Goal: Transaction & Acquisition: Purchase product/service

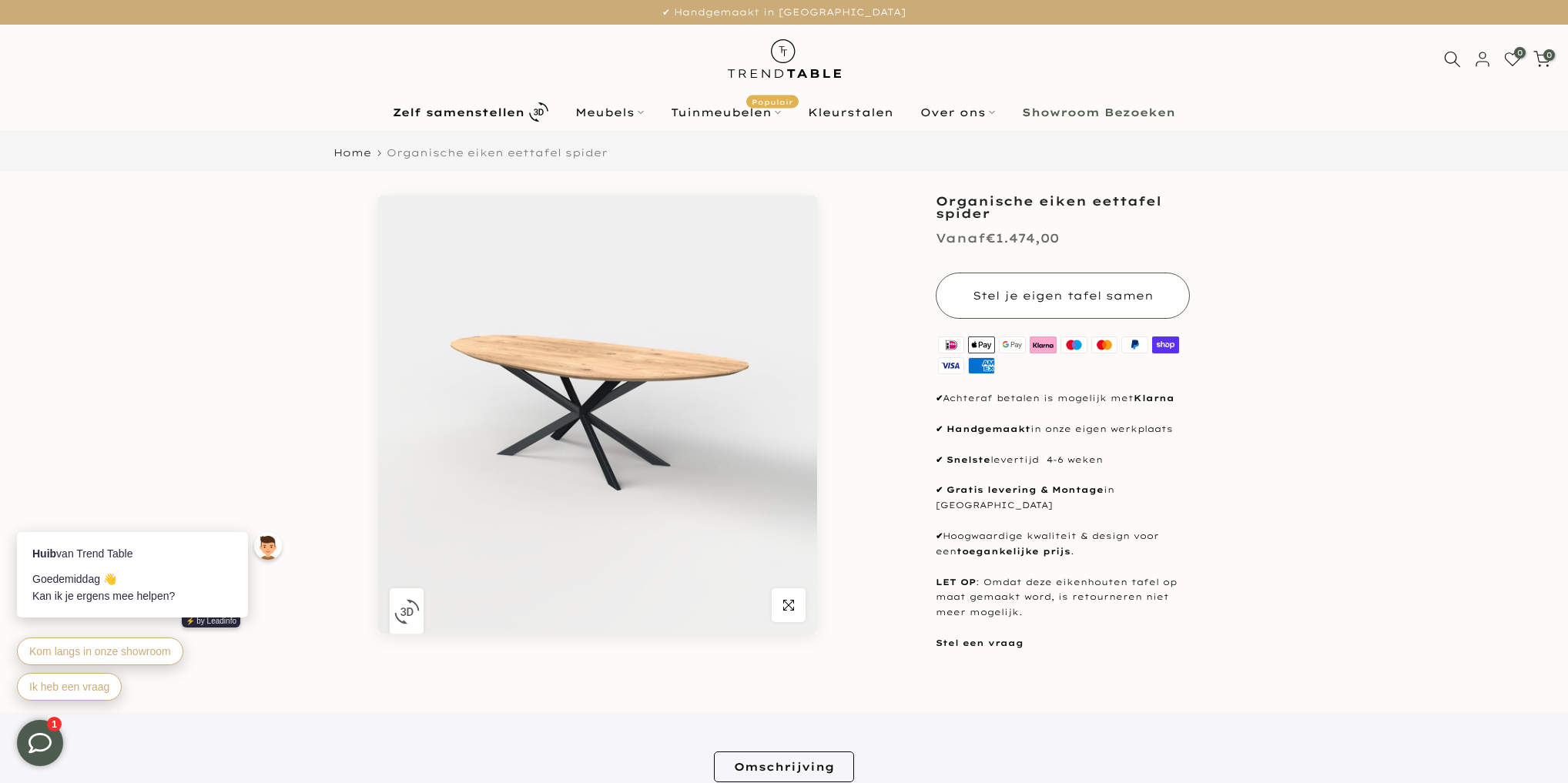
click at [1080, 289] on span "Stel je eigen tafel samen" at bounding box center [1063, 295] width 181 height 14
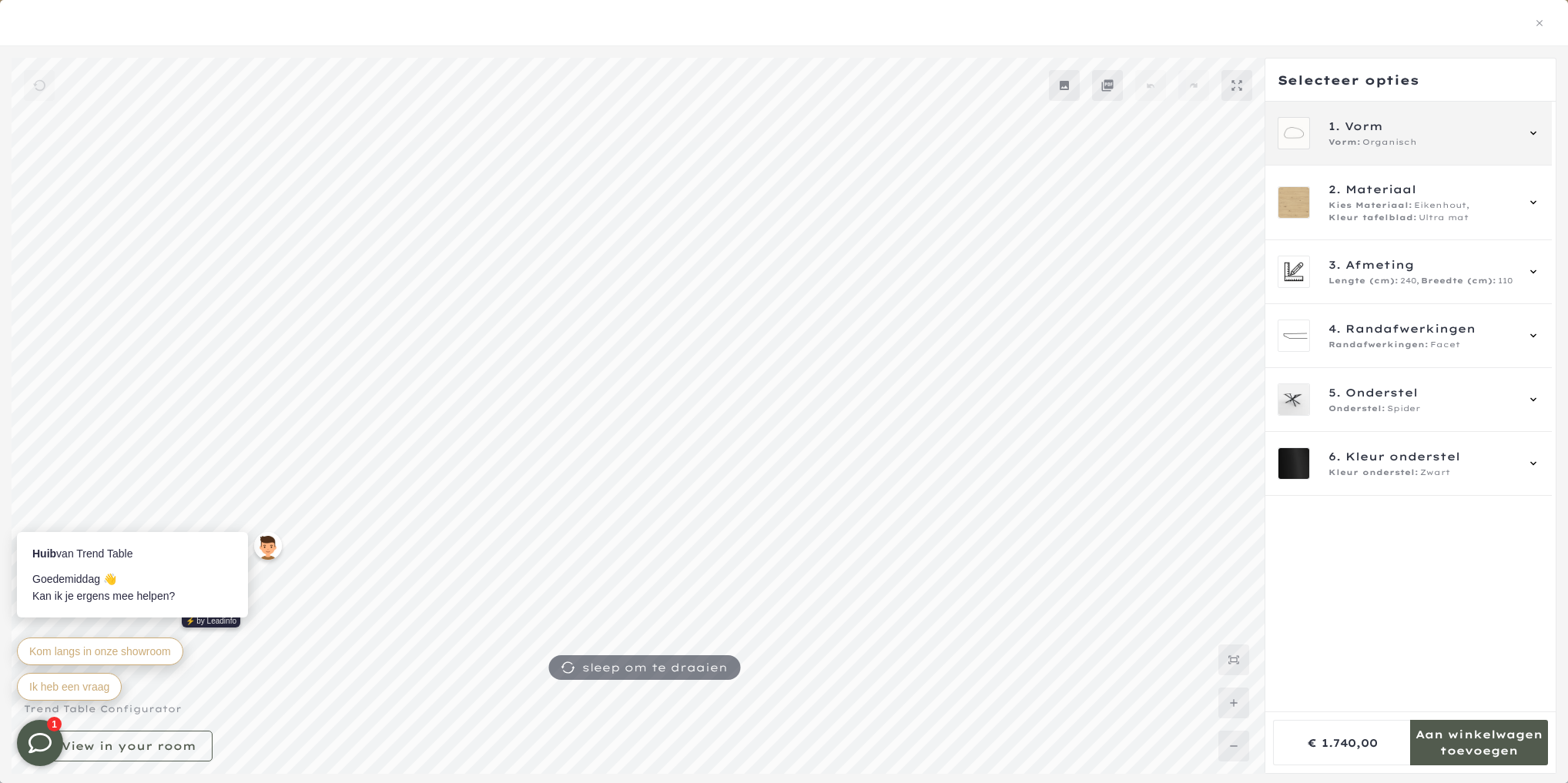
click at [1536, 128] on icon at bounding box center [1533, 133] width 12 height 12
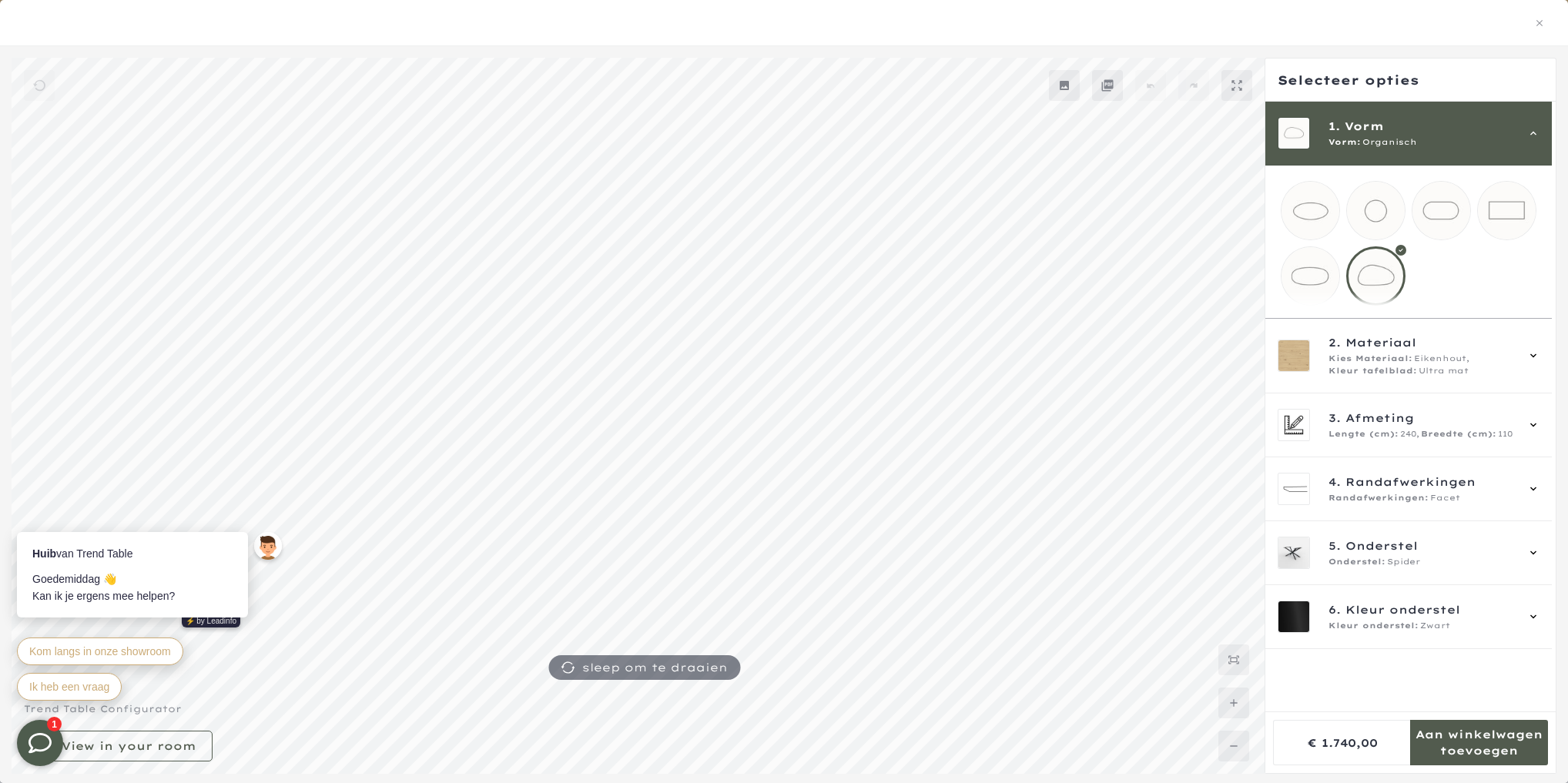
click at [1379, 275] on div at bounding box center [1375, 276] width 59 height 59
click at [1539, 362] on icon at bounding box center [1533, 355] width 12 height 12
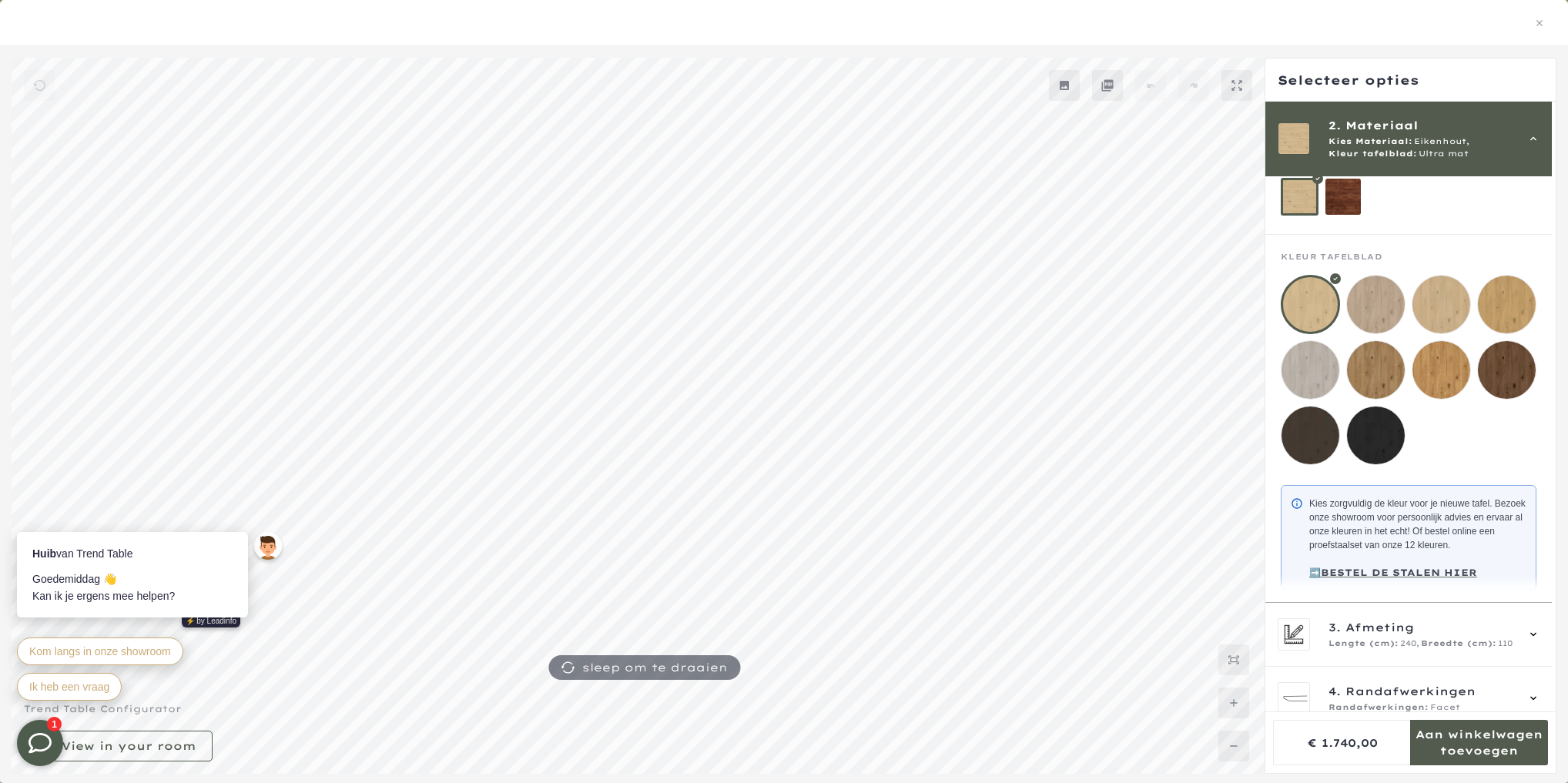
scroll to position [102, 0]
click at [1381, 310] on mmq-loader at bounding box center [1375, 304] width 58 height 58
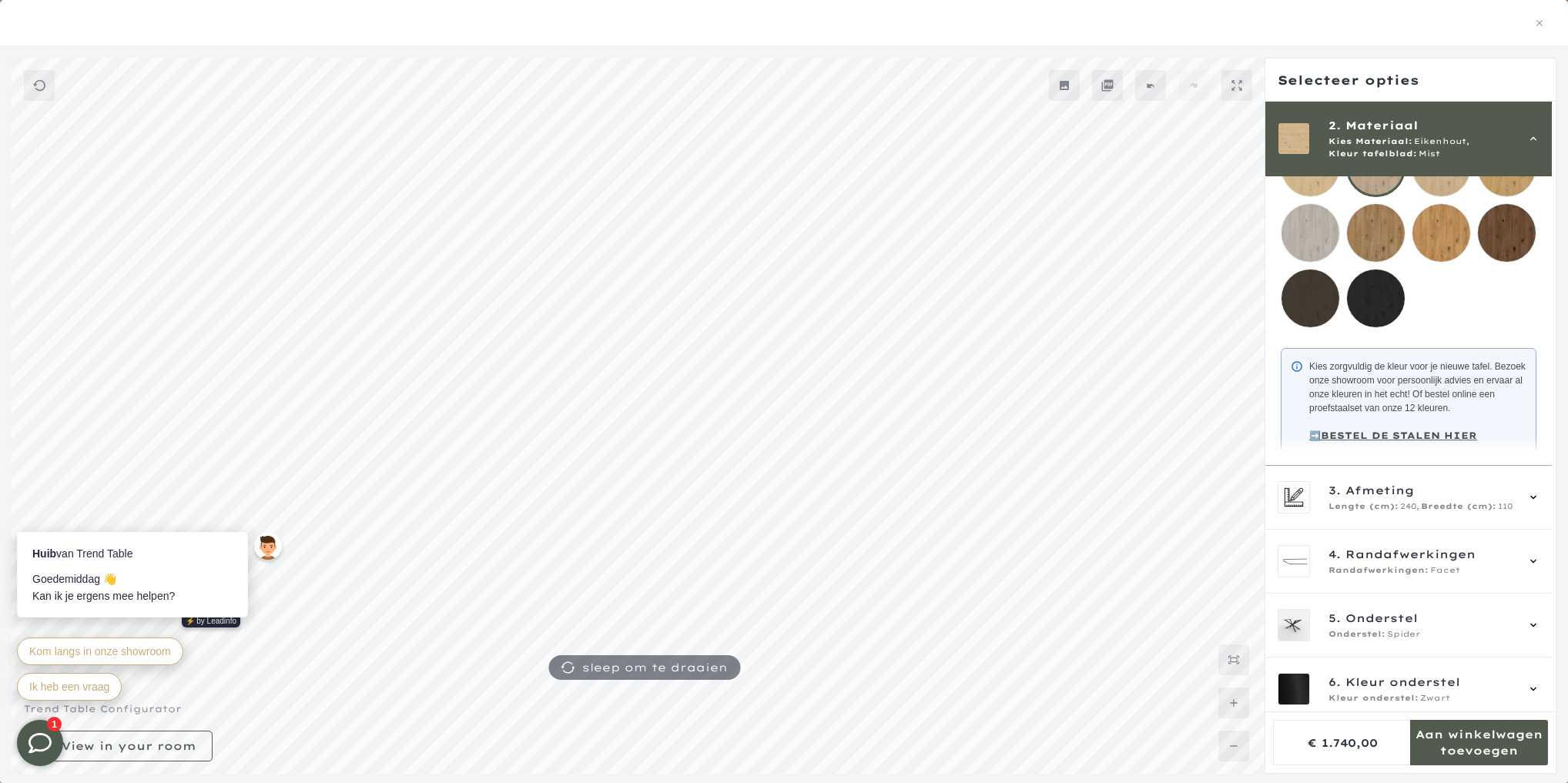
scroll to position [262, 0]
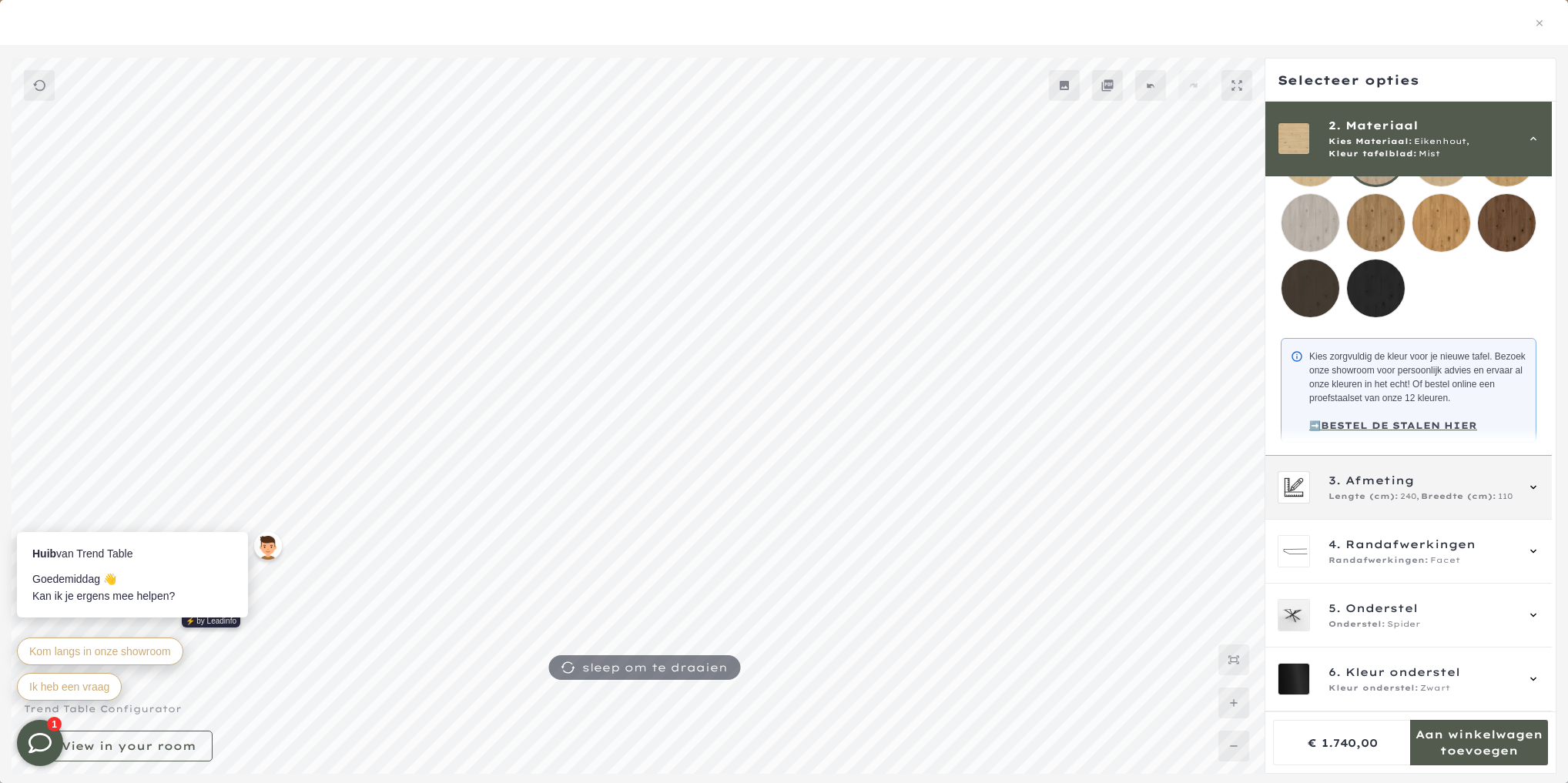
click at [1540, 485] on icon at bounding box center [1533, 487] width 12 height 12
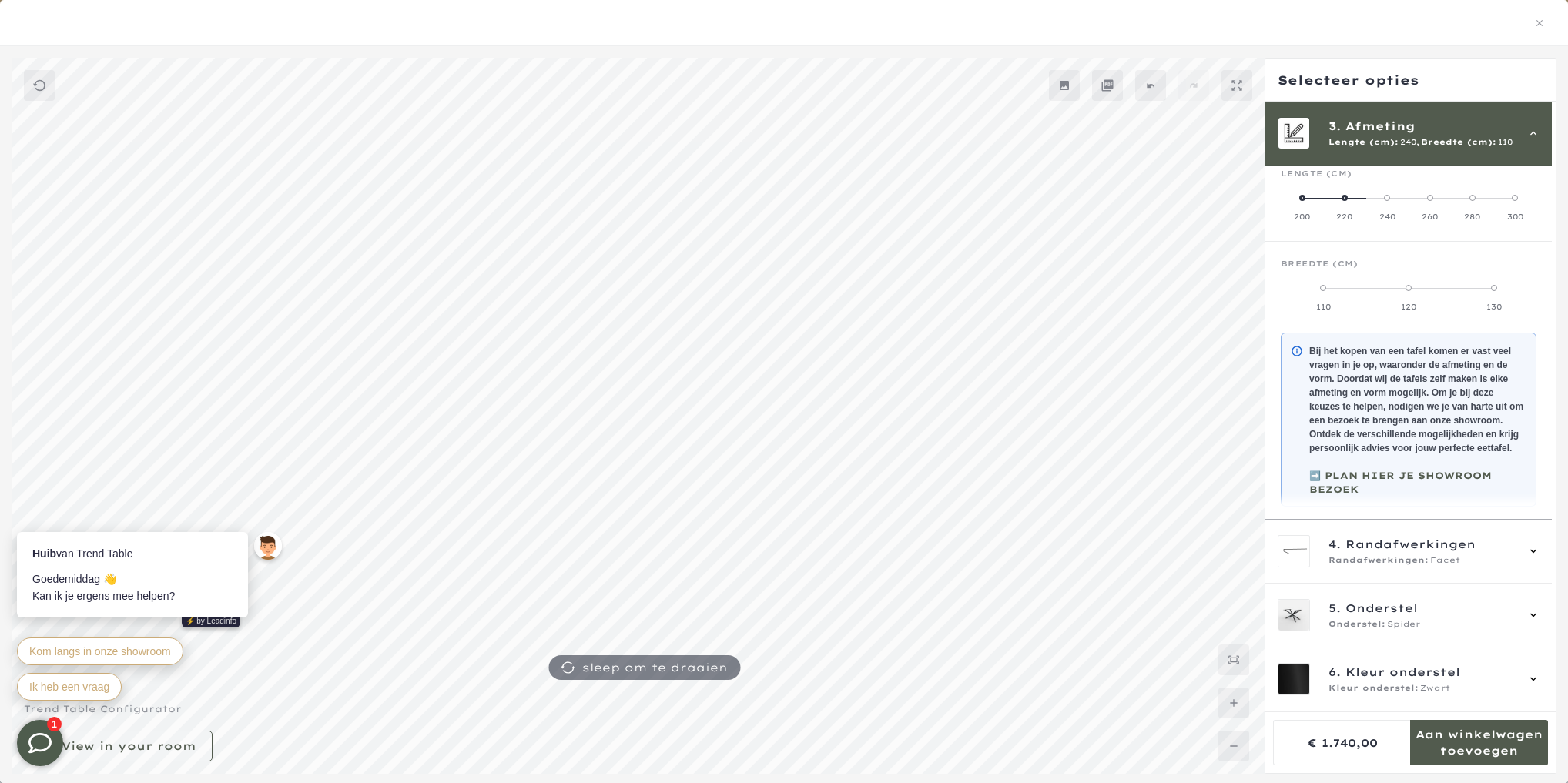
scroll to position [139, 0]
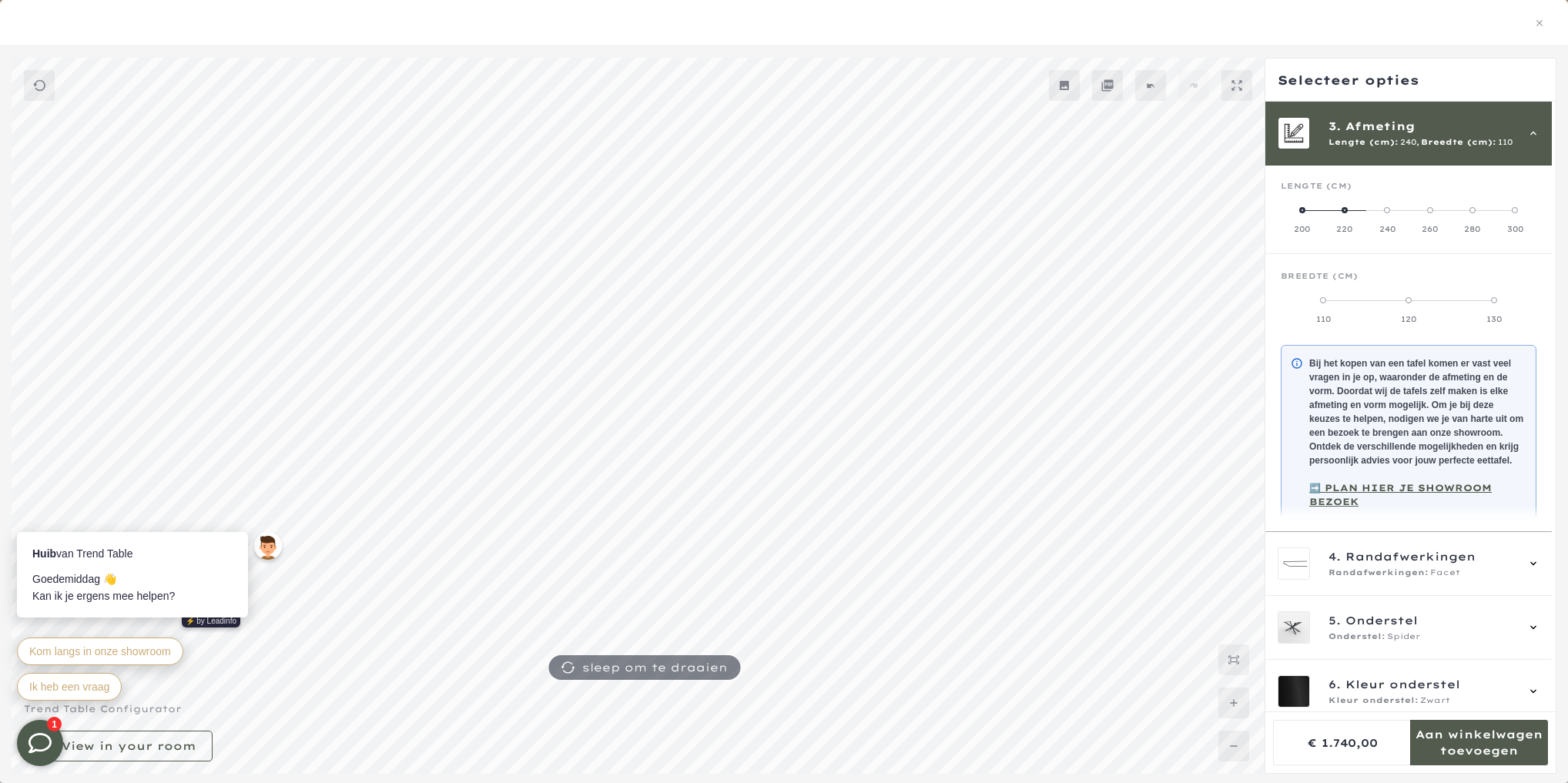
click at [1305, 209] on label "200" at bounding box center [1301, 219] width 43 height 30
click at [1531, 569] on icon at bounding box center [1533, 563] width 12 height 12
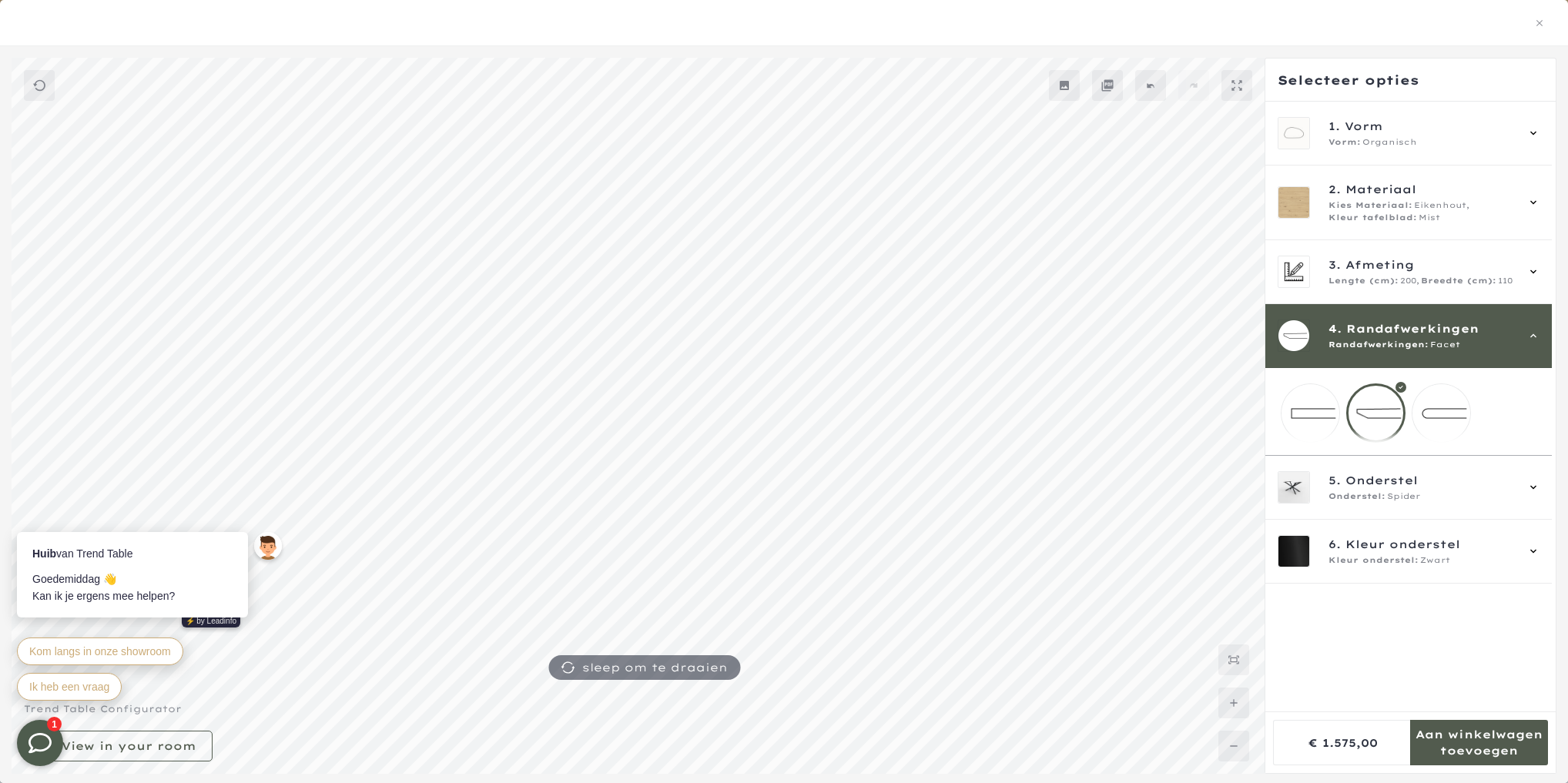
click at [1371, 402] on div at bounding box center [1375, 413] width 59 height 59
click at [1350, 489] on span "Onderstel" at bounding box center [1382, 480] width 72 height 17
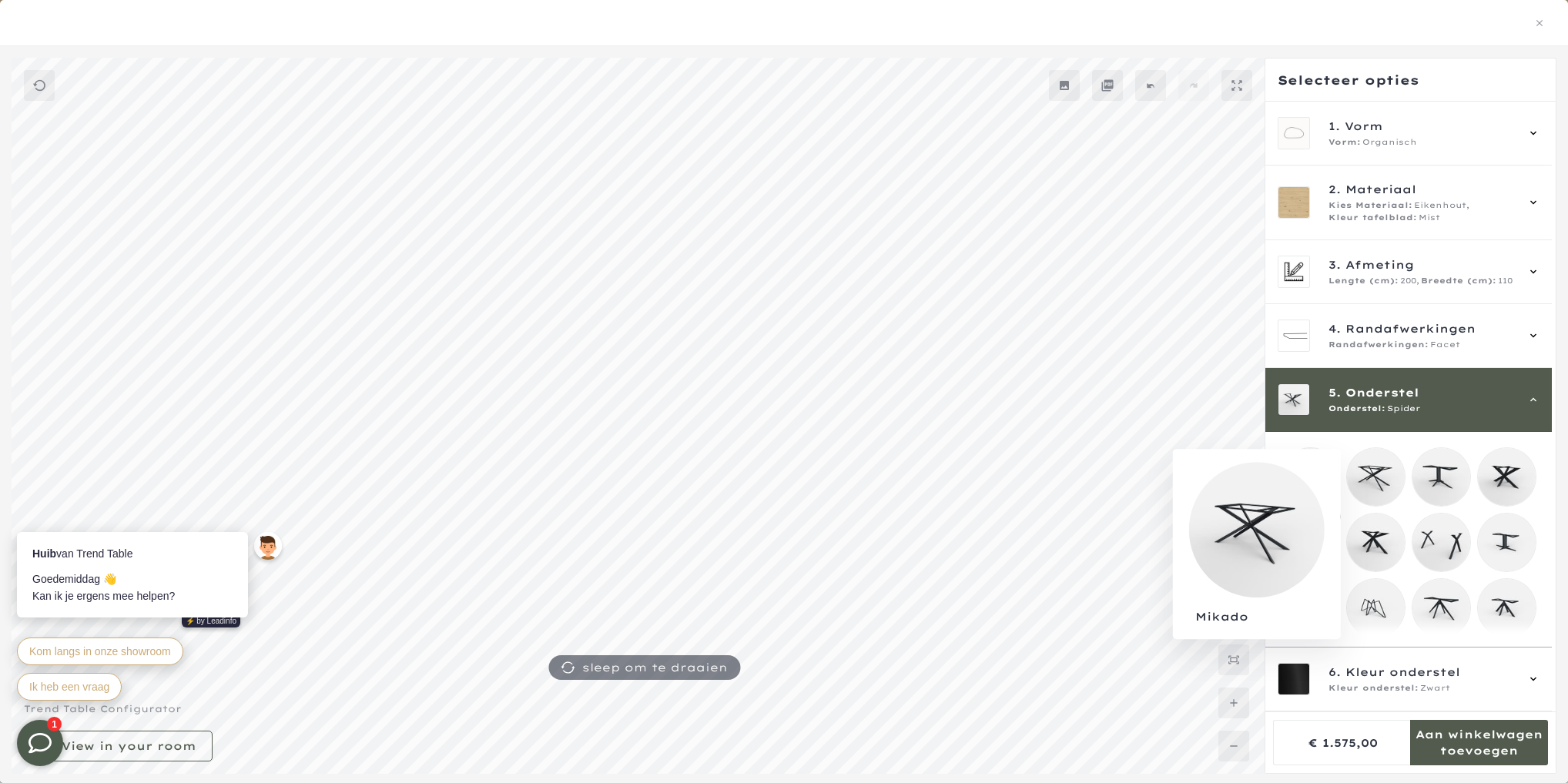
scroll to position [147, 0]
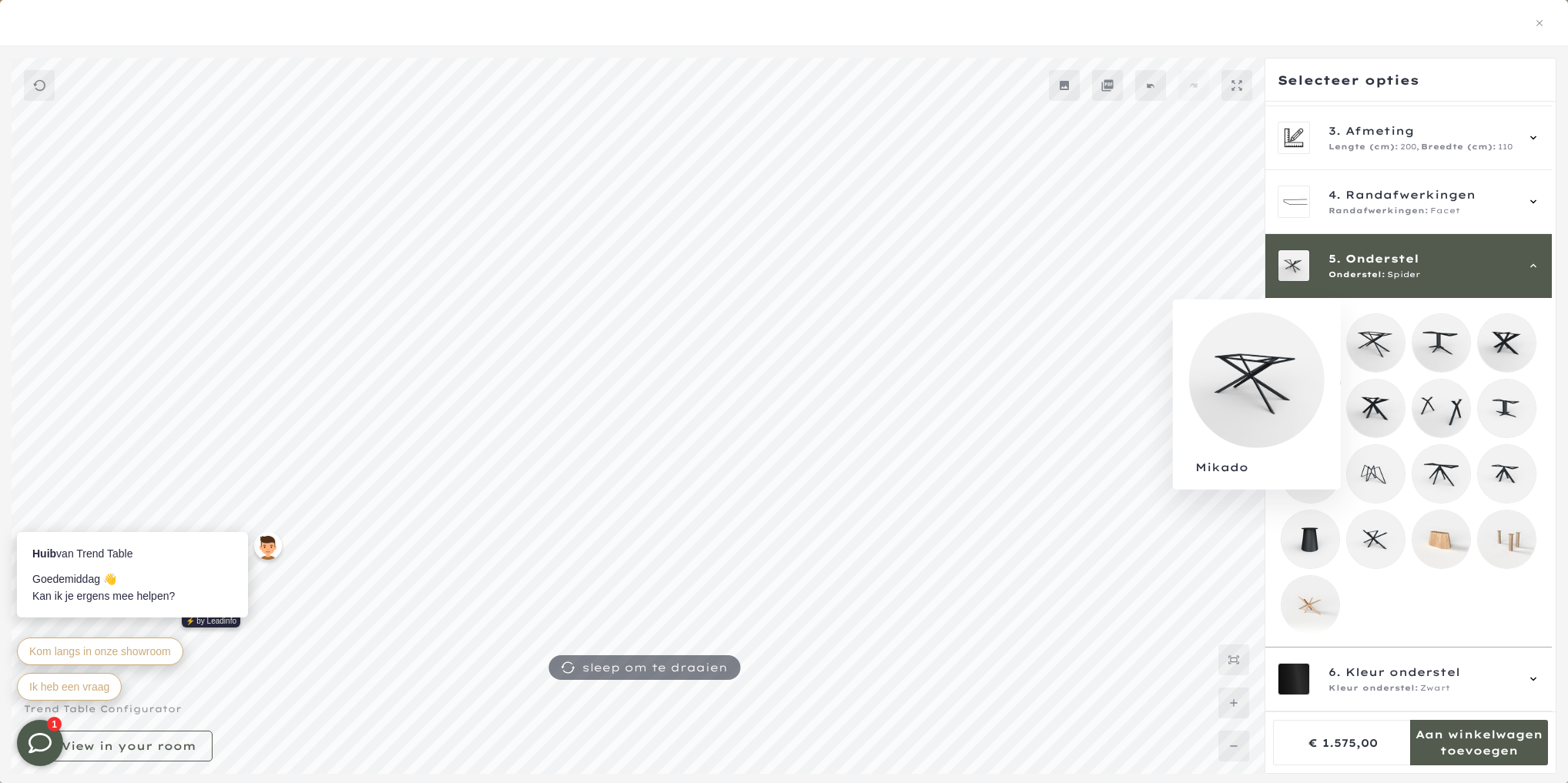
click at [1366, 333] on mmq-loader at bounding box center [1375, 343] width 58 height 58
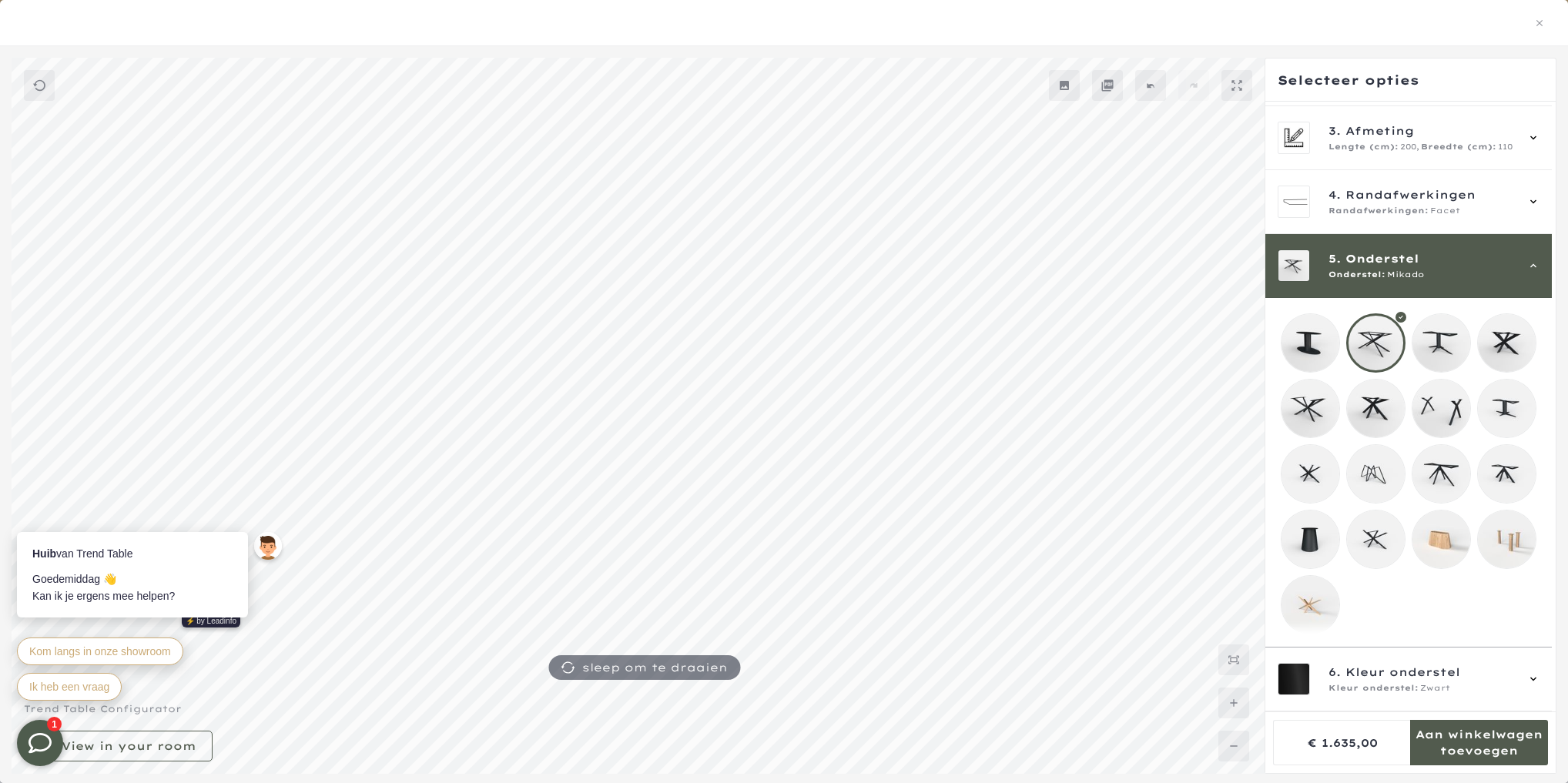
click at [1298, 319] on mmq-loader at bounding box center [1310, 343] width 58 height 58
click at [1446, 336] on mmq-loader at bounding box center [1441, 343] width 58 height 58
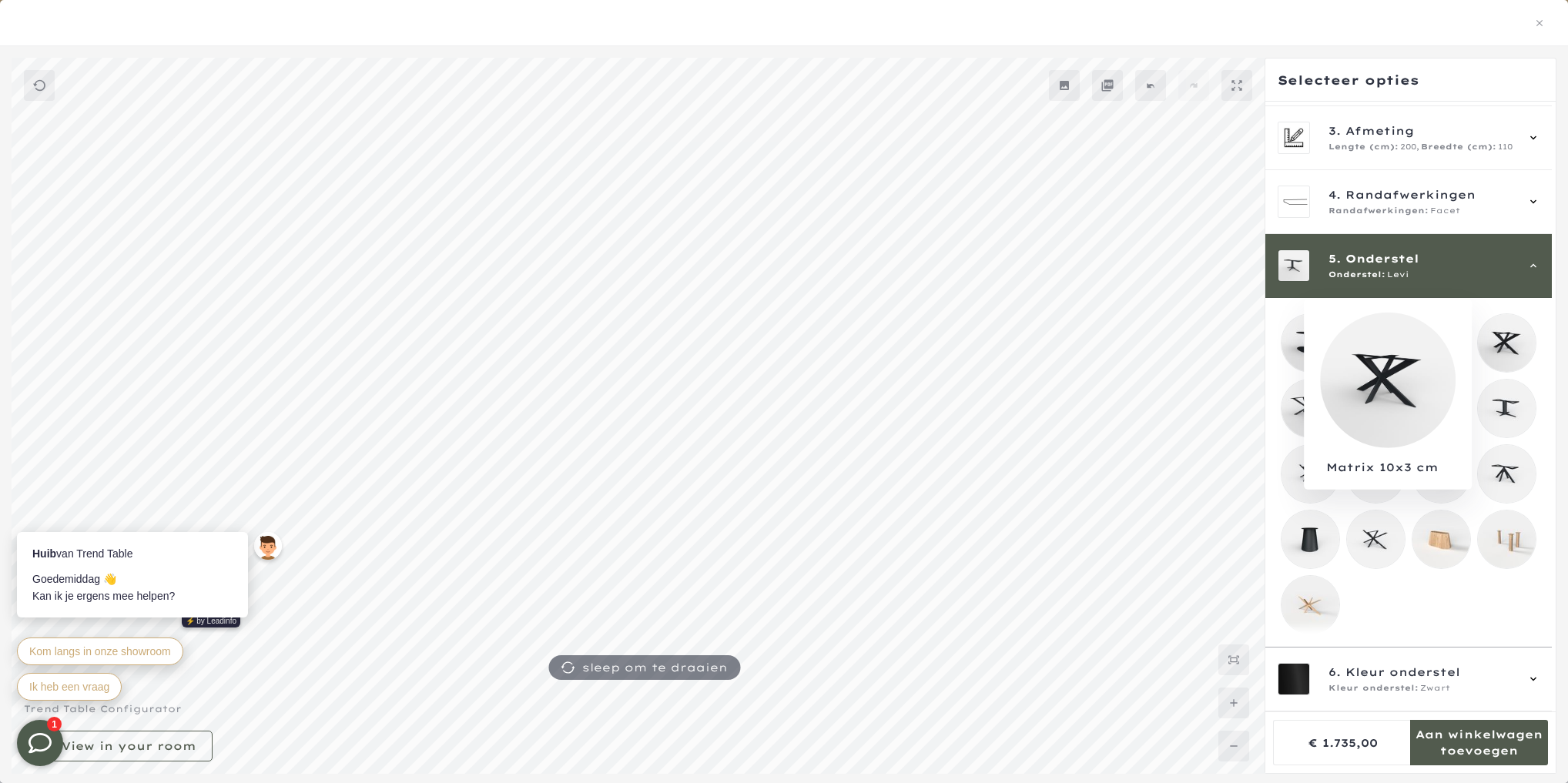
click at [1509, 340] on mmq-loader at bounding box center [1506, 343] width 58 height 58
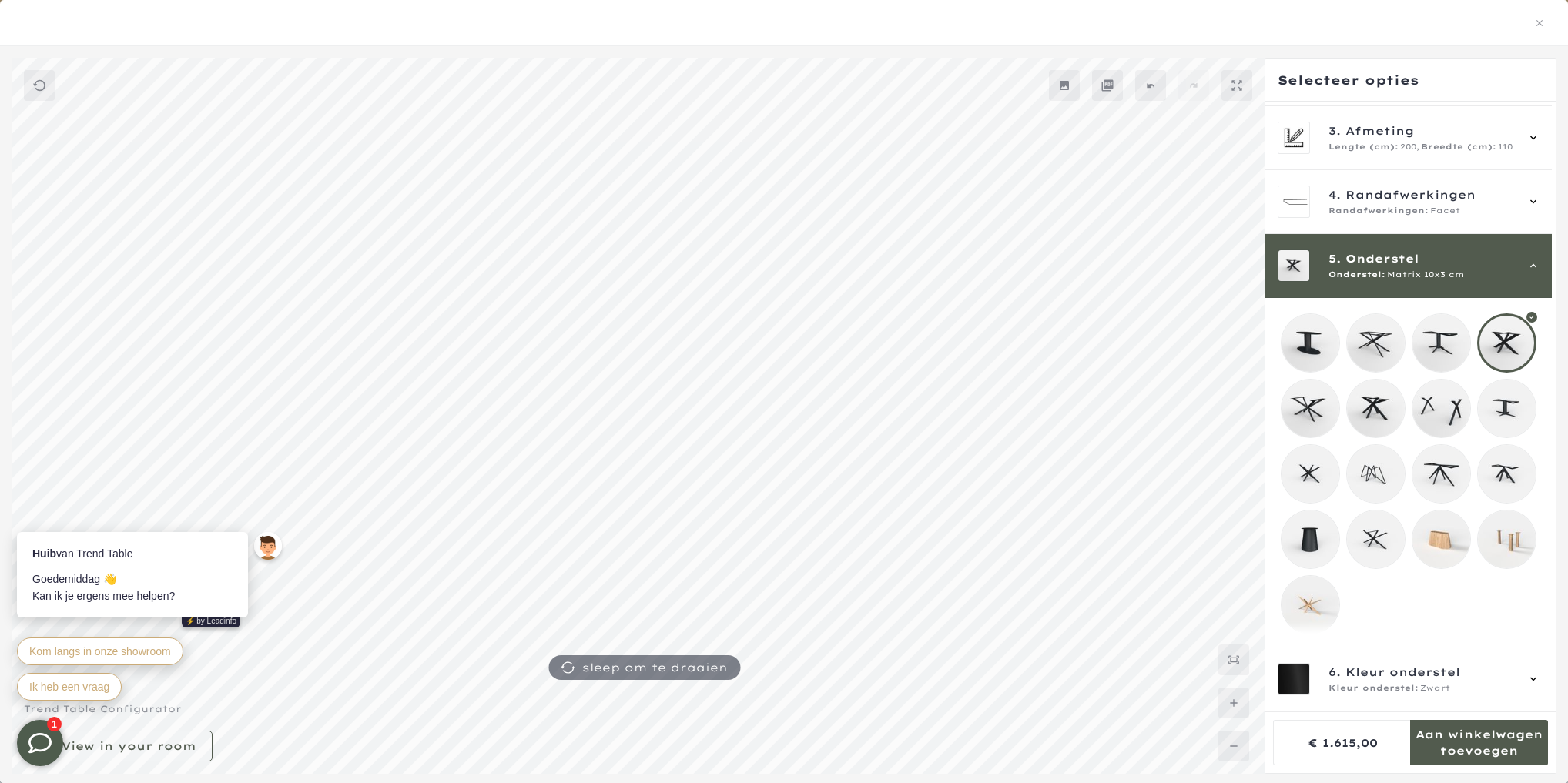
click at [1313, 396] on mmq-loader at bounding box center [1310, 408] width 58 height 58
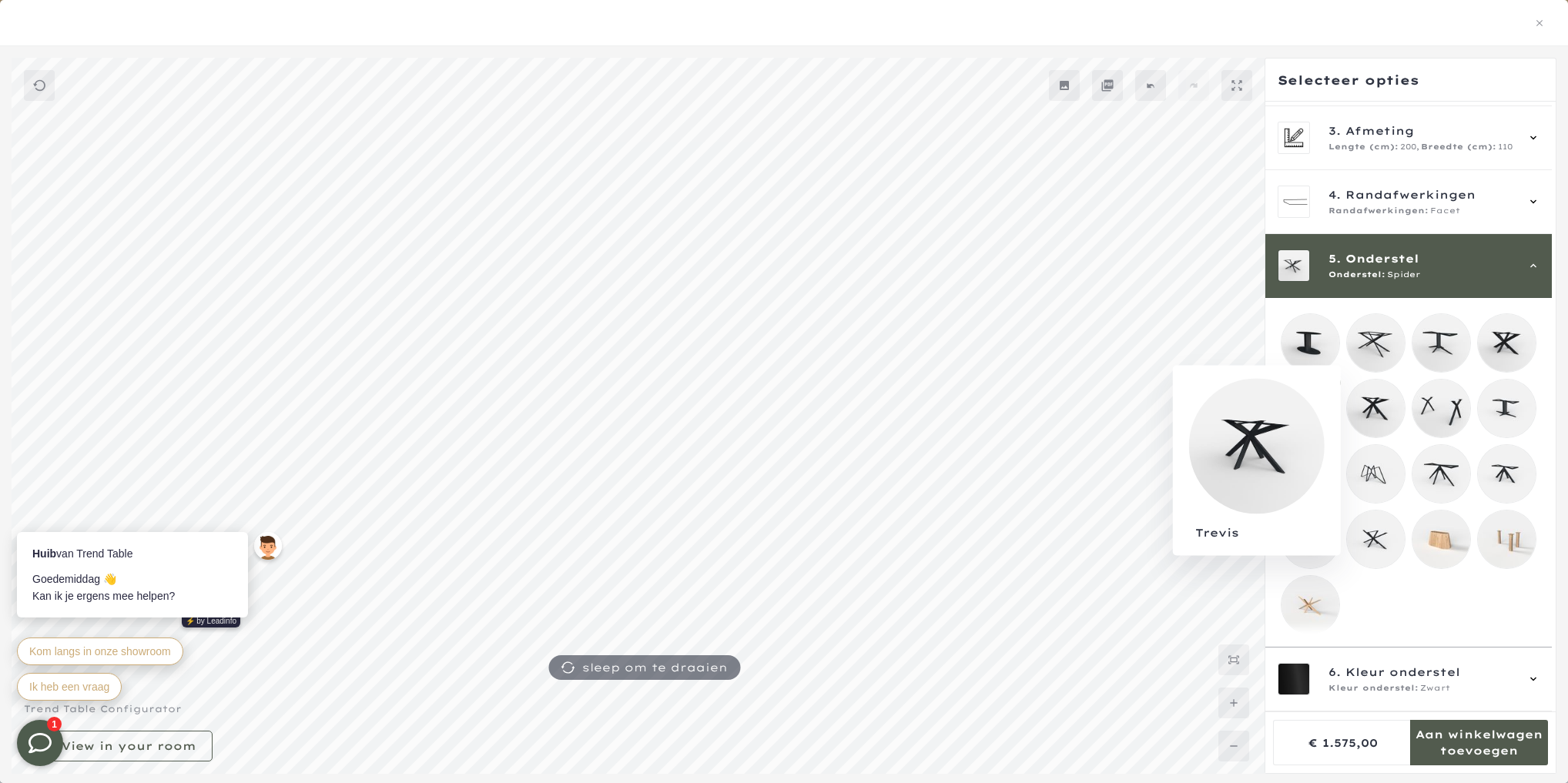
click at [1377, 403] on mmq-loader at bounding box center [1375, 408] width 58 height 58
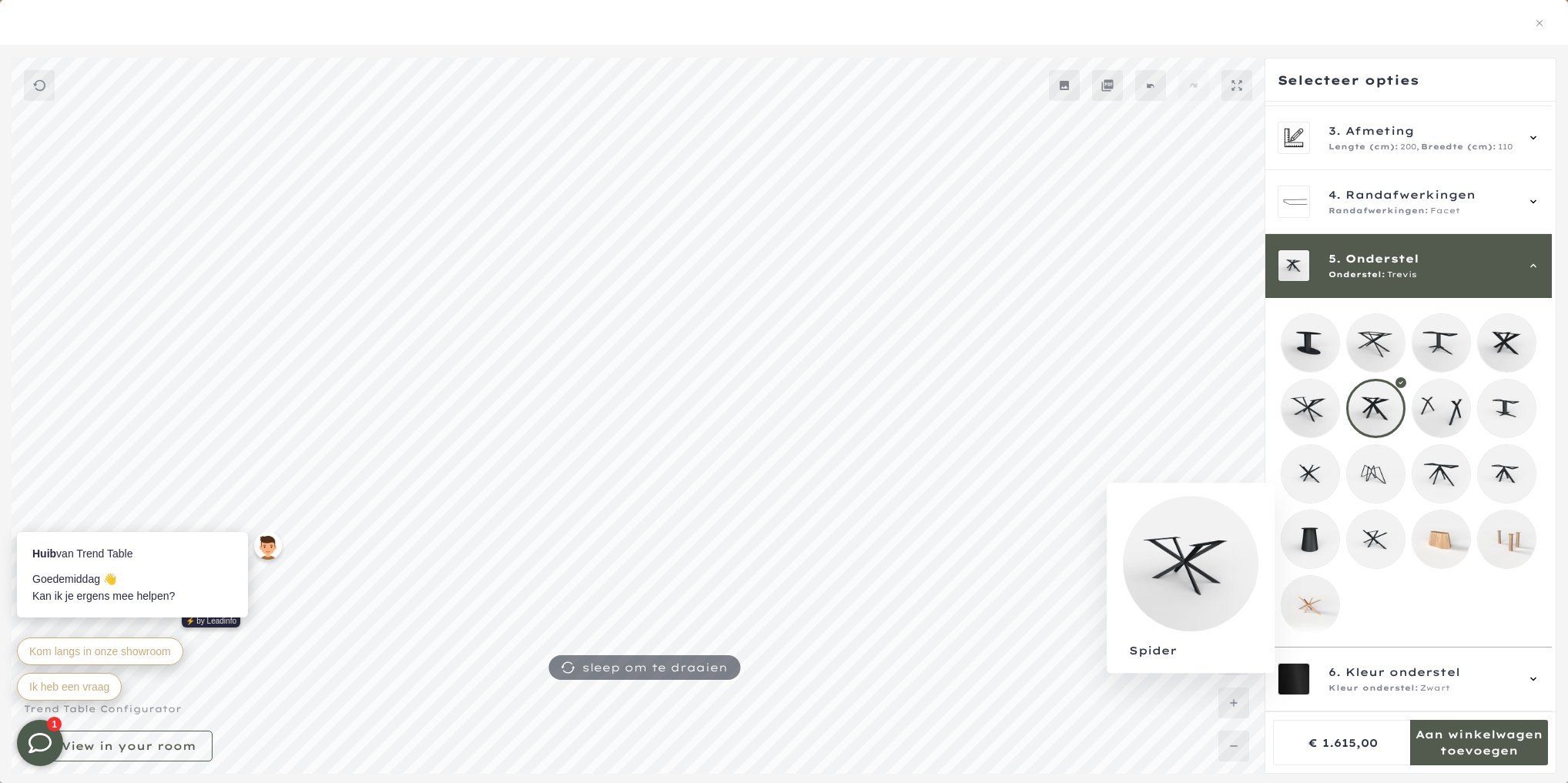
scroll to position [164, 0]
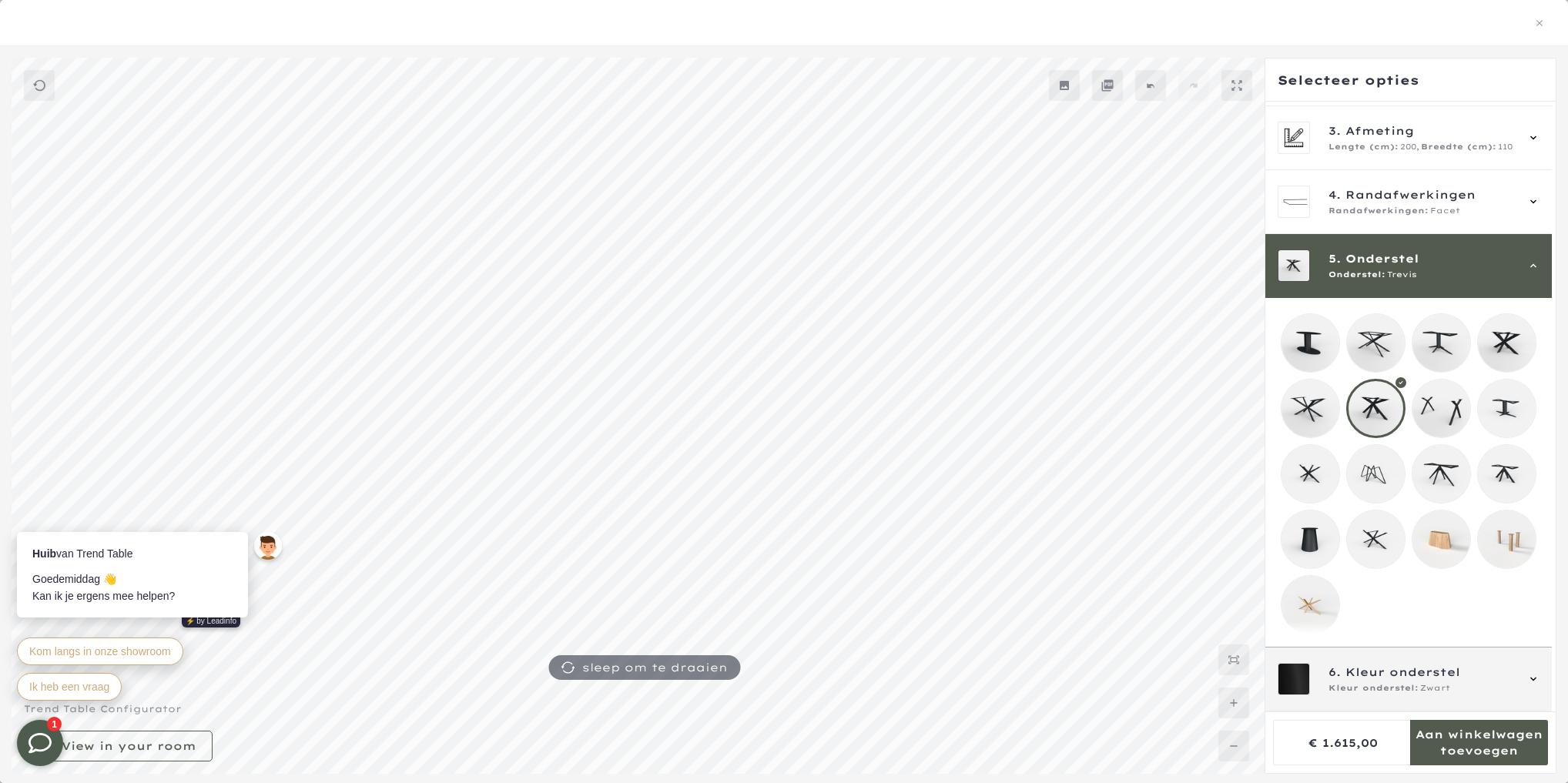
click at [1532, 678] on icon at bounding box center [1533, 679] width 6 height 4
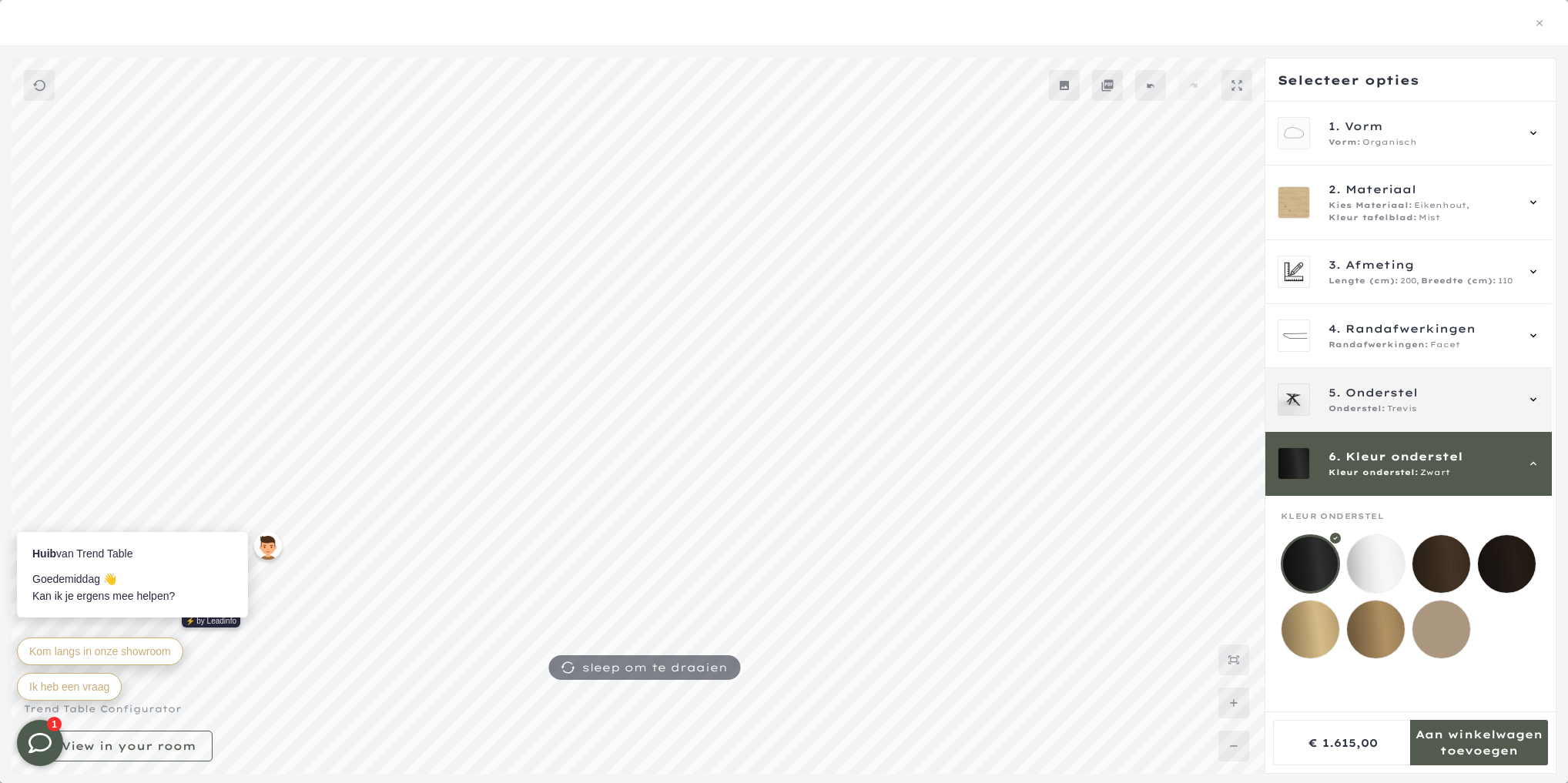
scroll to position [657, 0]
